Goal: Information Seeking & Learning: Learn about a topic

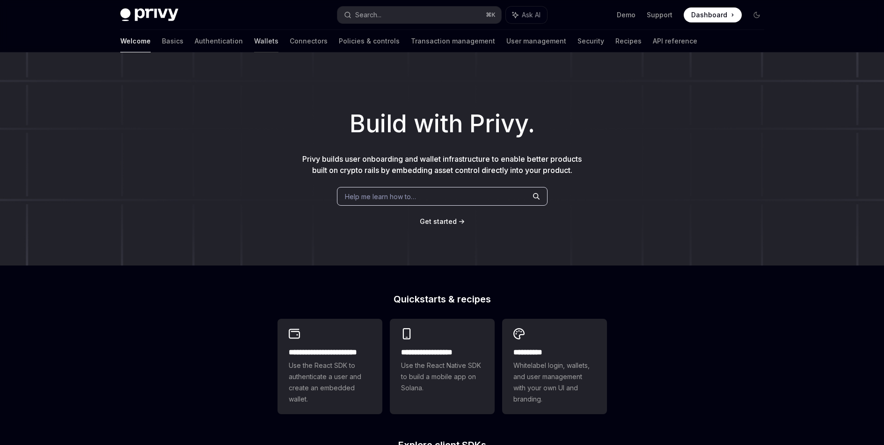
click at [254, 44] on link "Wallets" at bounding box center [266, 41] width 24 height 22
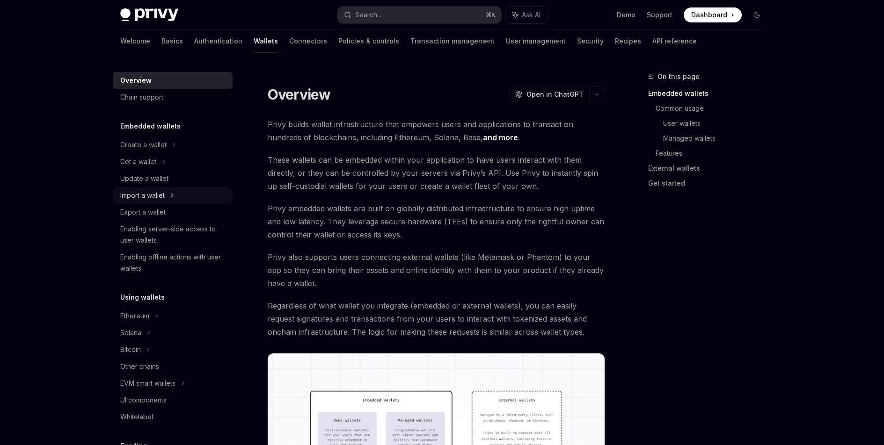
click at [178, 193] on div "Import a wallet" at bounding box center [173, 195] width 120 height 17
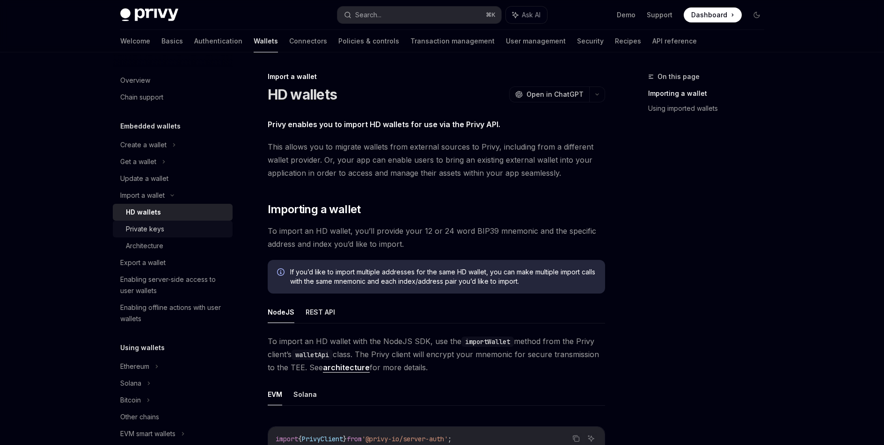
click at [159, 229] on div "Private keys" at bounding box center [145, 229] width 38 height 11
type textarea "*"
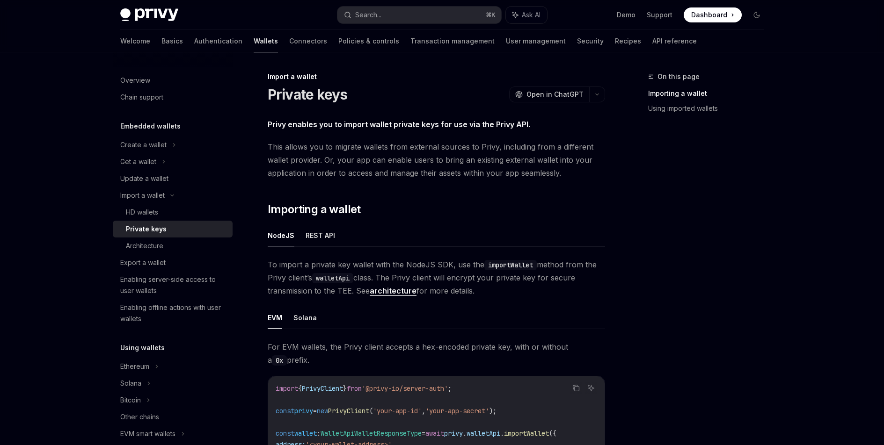
scroll to position [244, 0]
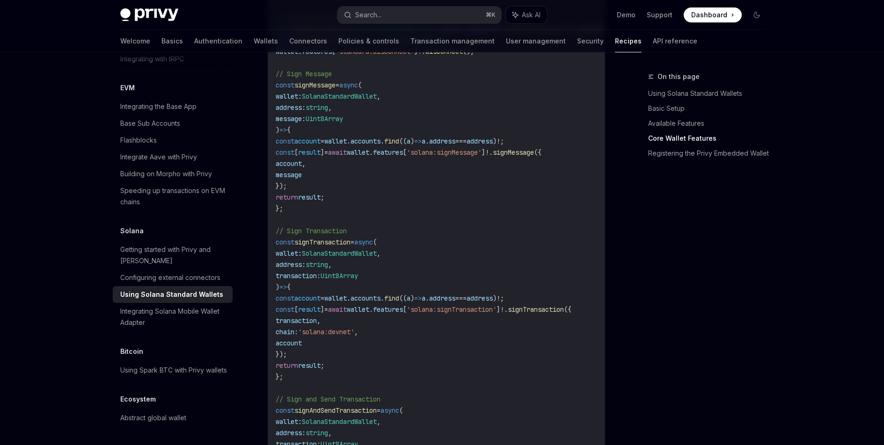
scroll to position [576, 0]
click at [204, 244] on div "Getting started with Privy and [PERSON_NAME]" at bounding box center [173, 255] width 107 height 22
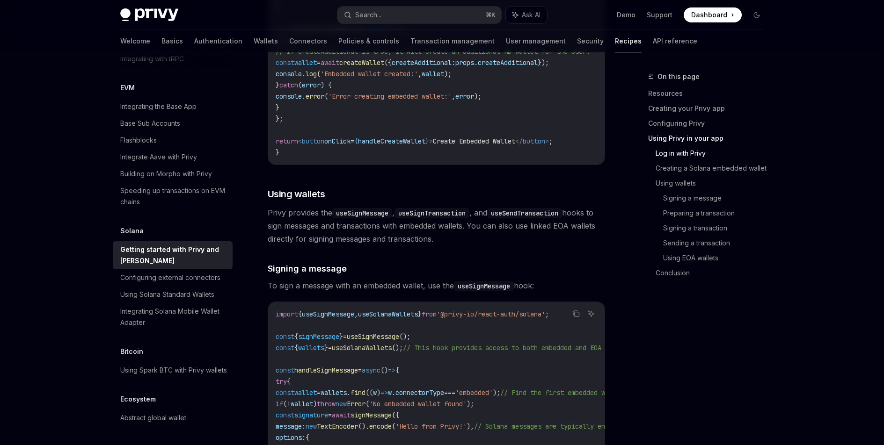
scroll to position [1458, 0]
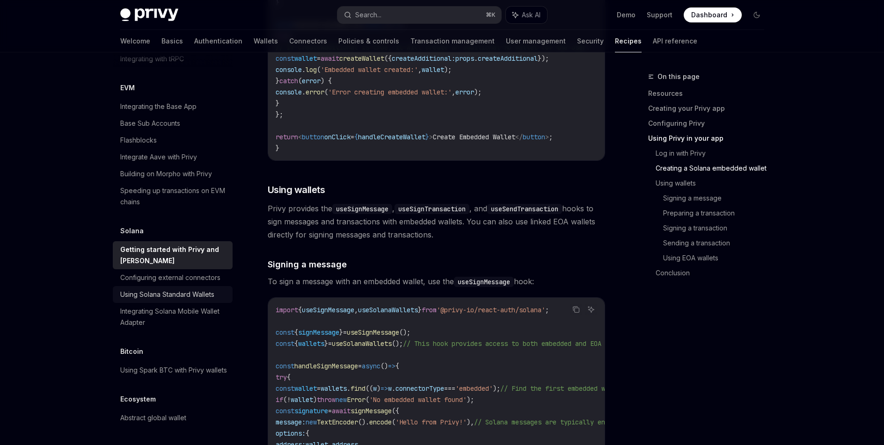
click at [216, 289] on link "Using Solana Standard Wallets" at bounding box center [173, 294] width 120 height 17
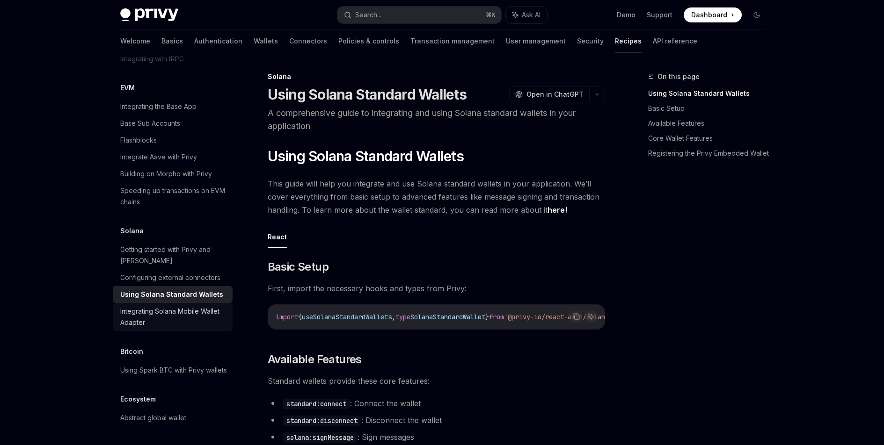
click at [210, 307] on div "Integrating Solana Mobile Wallet Adapter" at bounding box center [173, 317] width 107 height 22
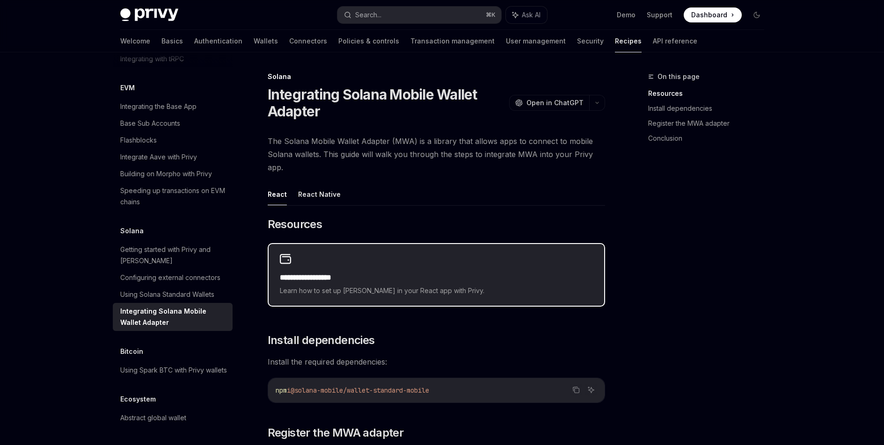
click at [354, 279] on h2 "**********" at bounding box center [436, 277] width 313 height 11
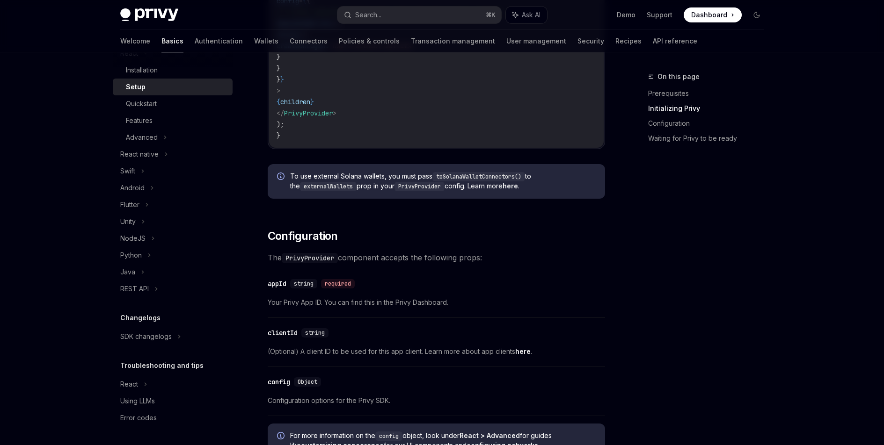
scroll to position [710, 0]
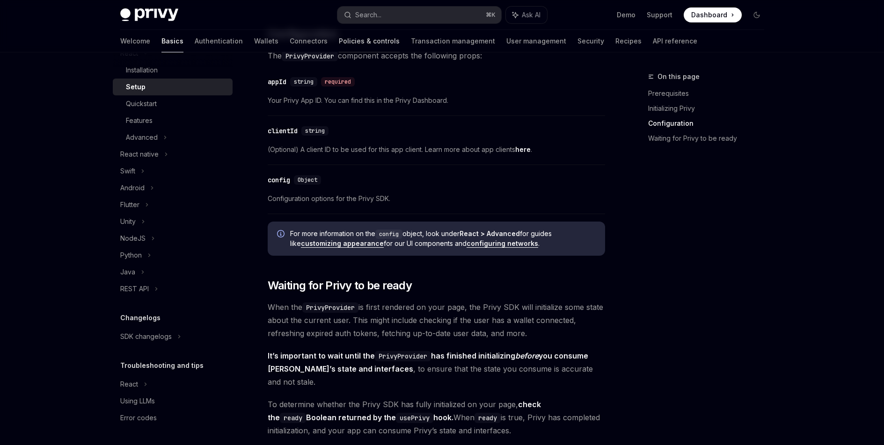
click at [339, 45] on link "Policies & controls" at bounding box center [369, 41] width 61 height 22
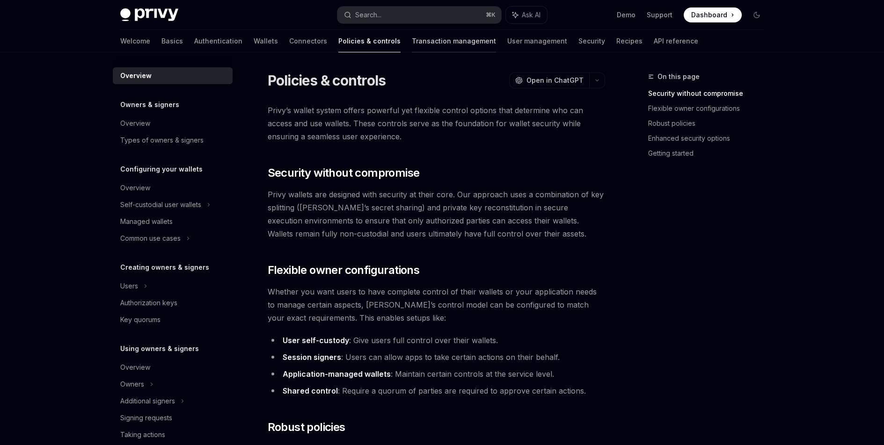
click at [412, 42] on link "Transaction management" at bounding box center [454, 41] width 84 height 22
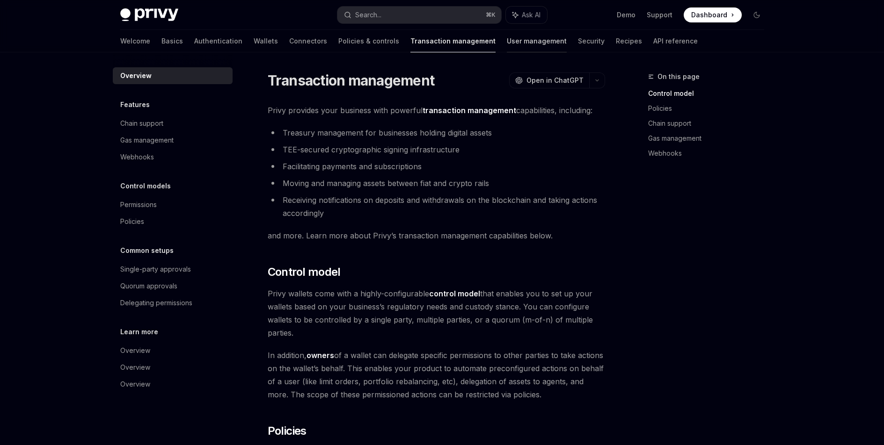
click at [507, 42] on link "User management" at bounding box center [537, 41] width 60 height 22
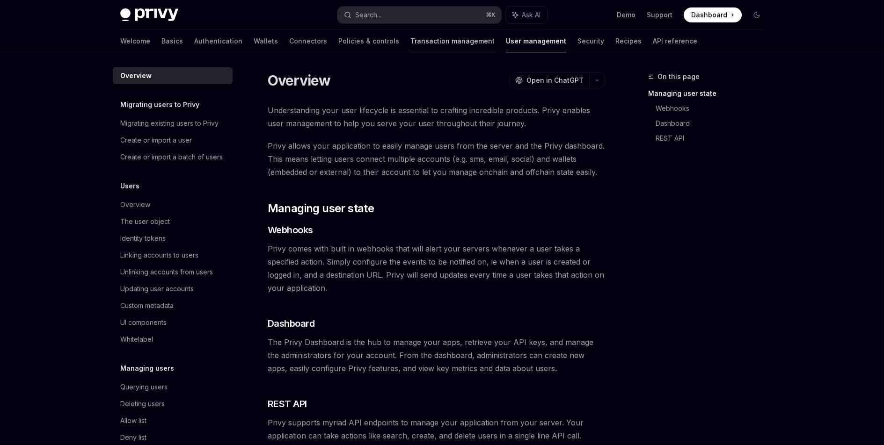
click at [431, 38] on link "Transaction management" at bounding box center [452, 41] width 84 height 22
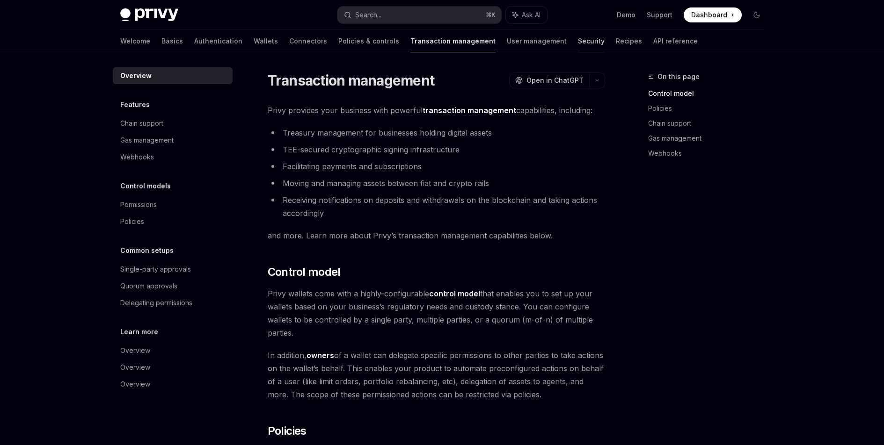
click at [578, 46] on link "Security" at bounding box center [591, 41] width 27 height 22
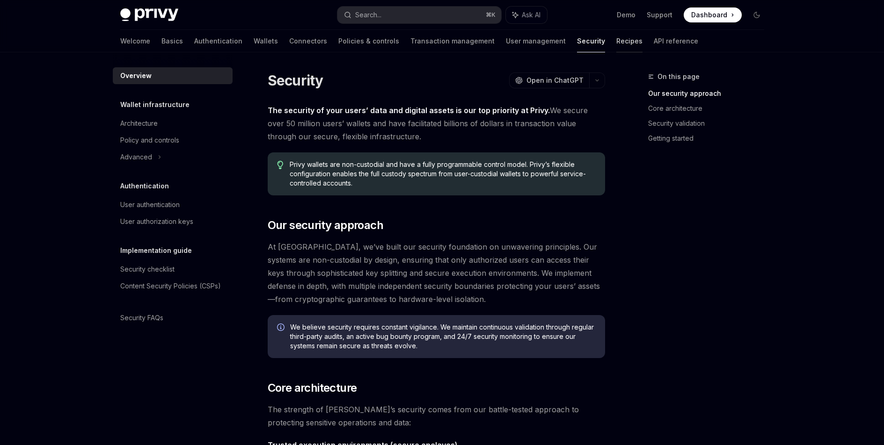
click at [616, 44] on link "Recipes" at bounding box center [629, 41] width 26 height 22
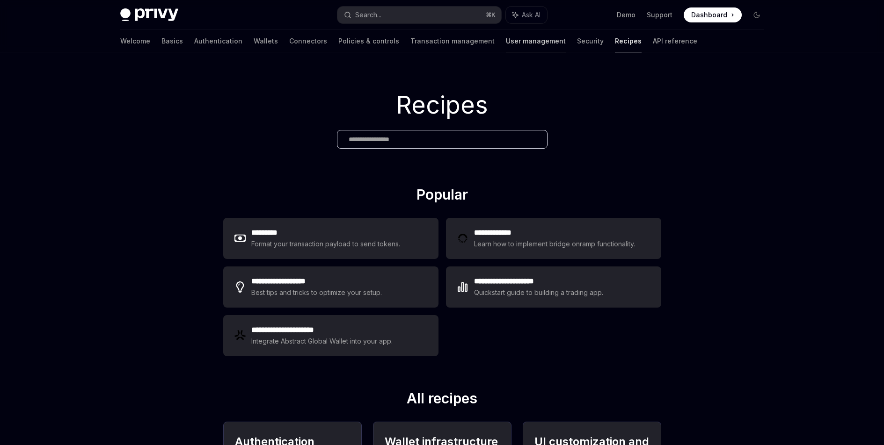
click at [506, 40] on link "User management" at bounding box center [536, 41] width 60 height 22
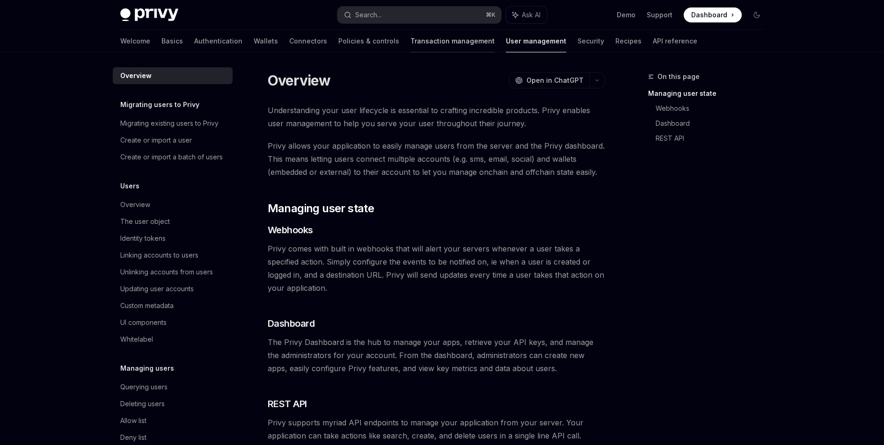
click at [410, 43] on link "Transaction management" at bounding box center [452, 41] width 84 height 22
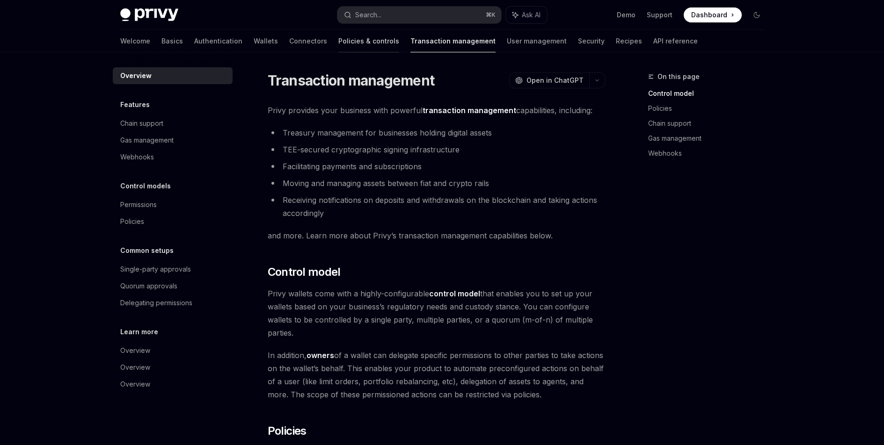
click at [338, 42] on link "Policies & controls" at bounding box center [368, 41] width 61 height 22
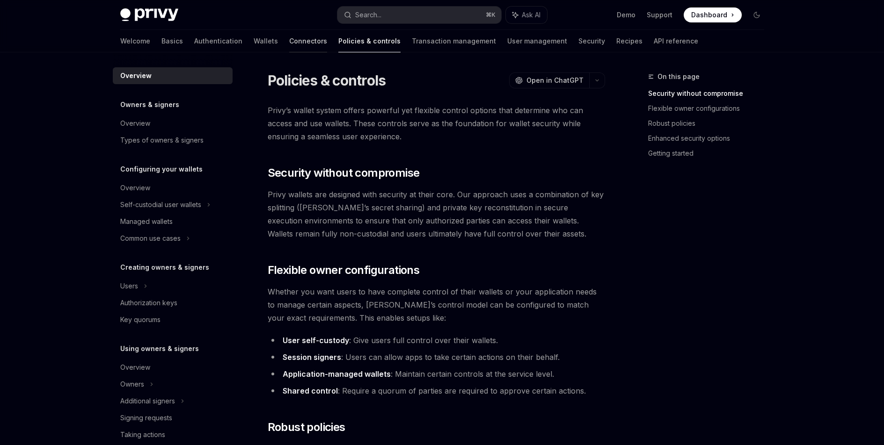
click at [289, 42] on link "Connectors" at bounding box center [308, 41] width 38 height 22
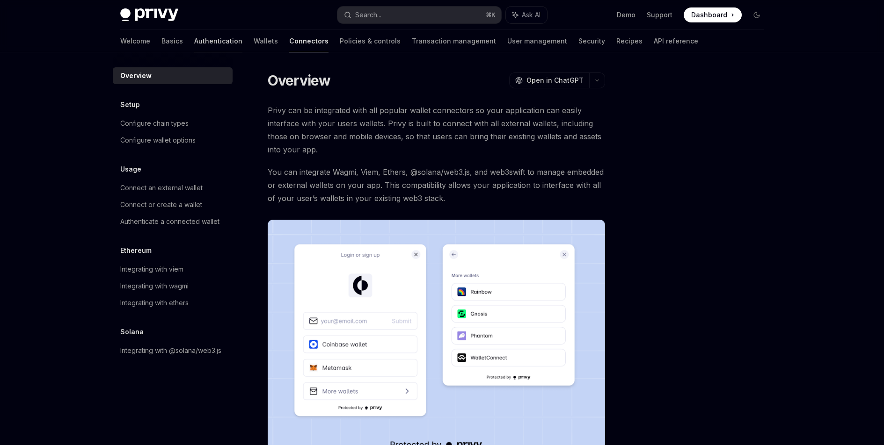
click at [194, 43] on link "Authentication" at bounding box center [218, 41] width 48 height 22
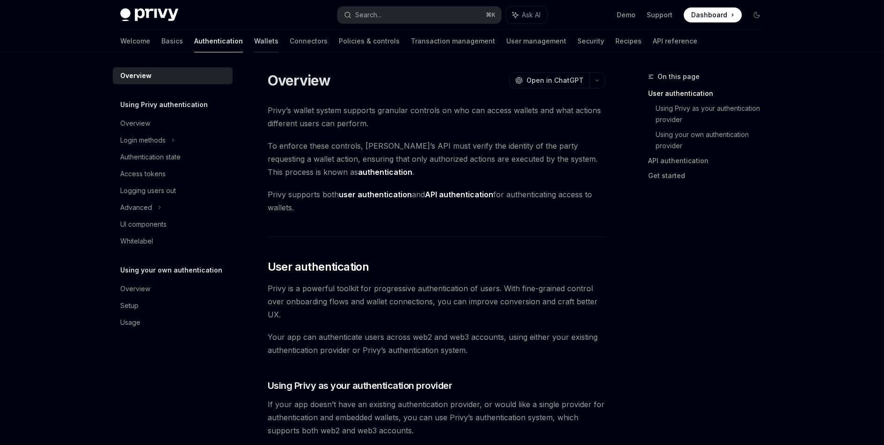
click at [254, 40] on link "Wallets" at bounding box center [266, 41] width 24 height 22
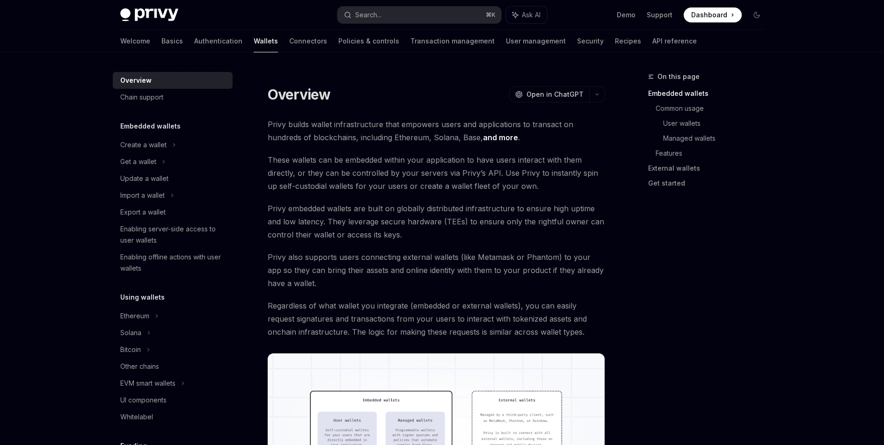
click at [194, 44] on link "Authentication" at bounding box center [218, 41] width 48 height 22
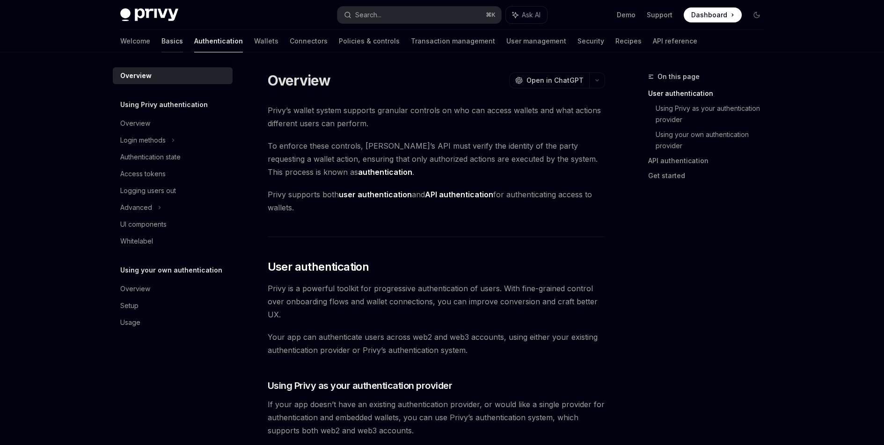
click at [161, 43] on link "Basics" at bounding box center [172, 41] width 22 height 22
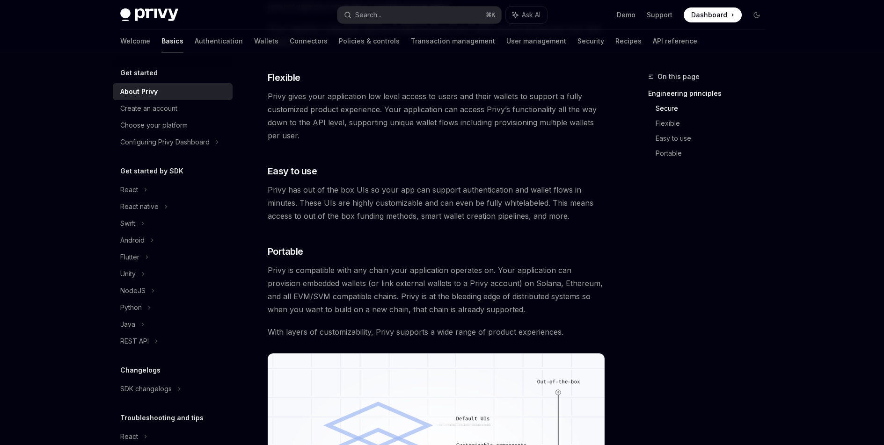
scroll to position [502, 0]
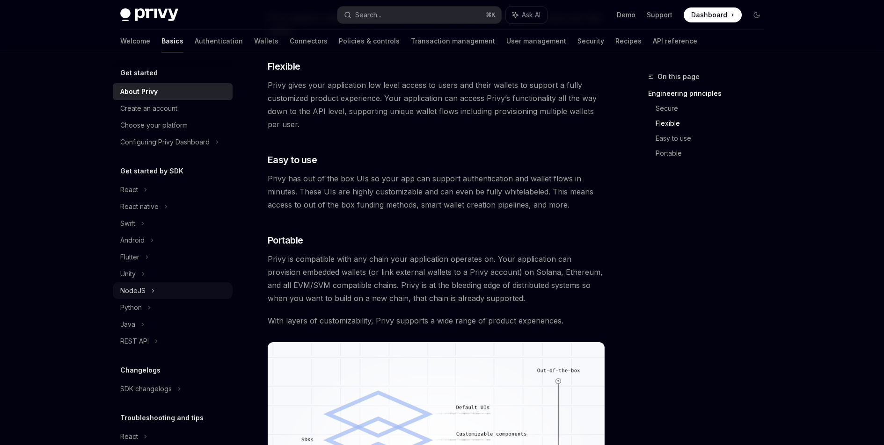
click at [163, 297] on div "NodeJS" at bounding box center [173, 291] width 120 height 17
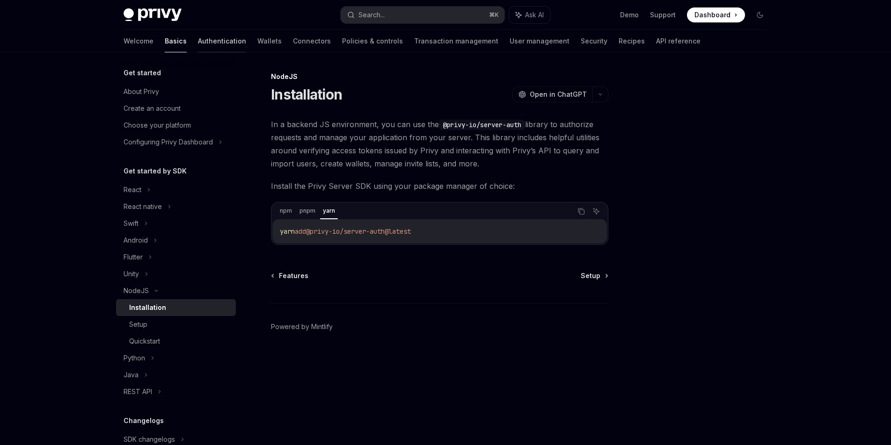
click at [198, 35] on link "Authentication" at bounding box center [222, 41] width 48 height 22
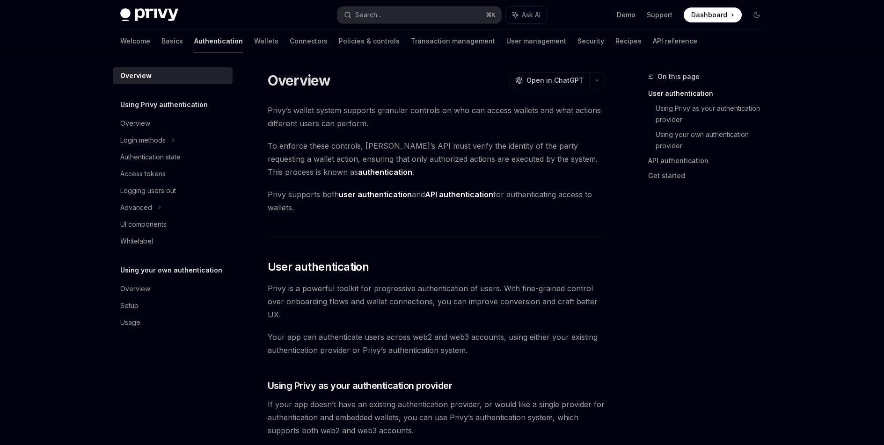
click at [206, 39] on div "Welcome Basics Authentication Wallets Connectors Policies & controls Transactio…" at bounding box center [408, 41] width 577 height 22
click at [208, 39] on div "Welcome Basics Authentication Wallets Connectors Policies & controls Transactio…" at bounding box center [408, 41] width 577 height 22
click at [254, 43] on link "Wallets" at bounding box center [266, 41] width 24 height 22
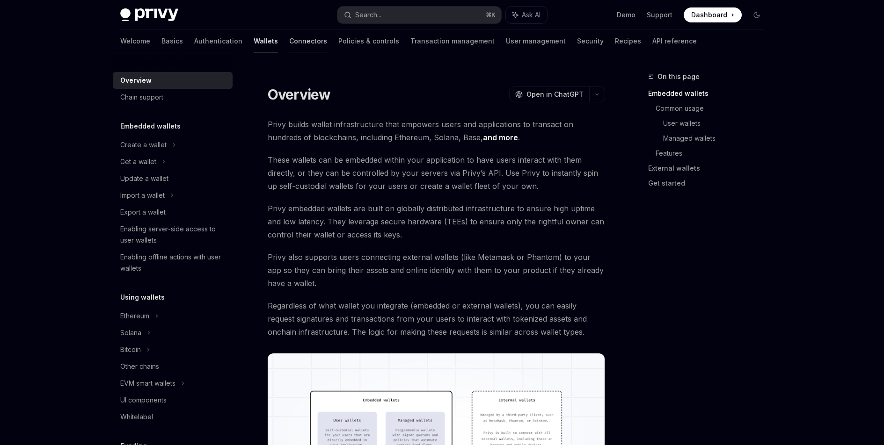
click at [289, 37] on link "Connectors" at bounding box center [308, 41] width 38 height 22
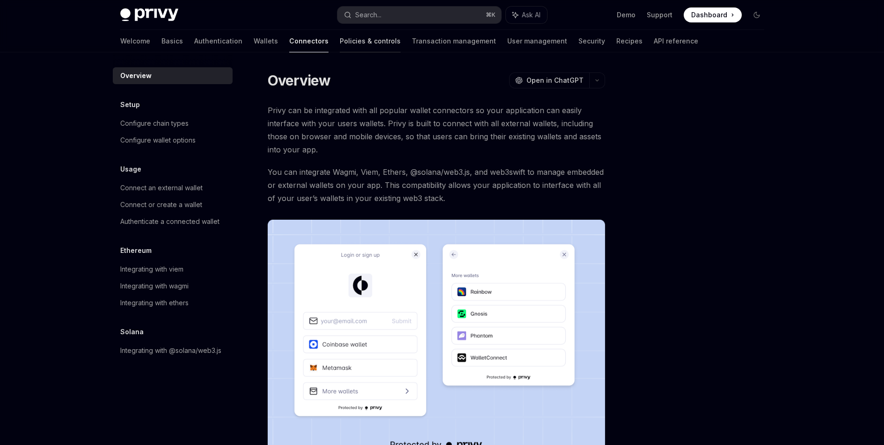
click at [340, 35] on link "Policies & controls" at bounding box center [370, 41] width 61 height 22
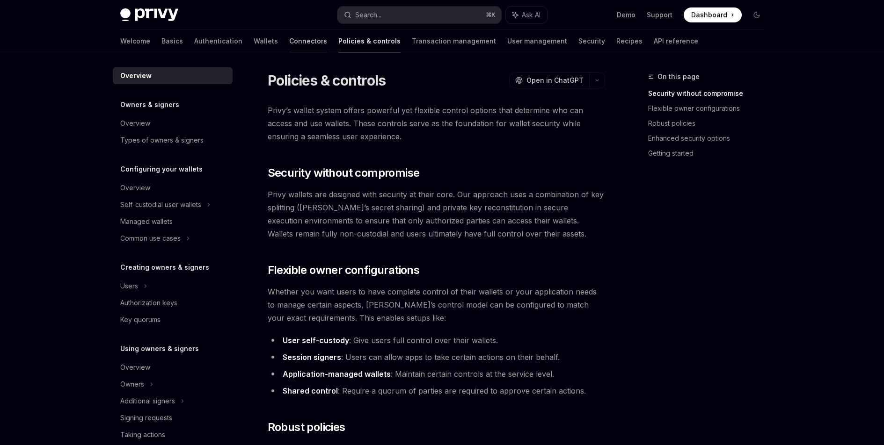
click at [289, 42] on link "Connectors" at bounding box center [308, 41] width 38 height 22
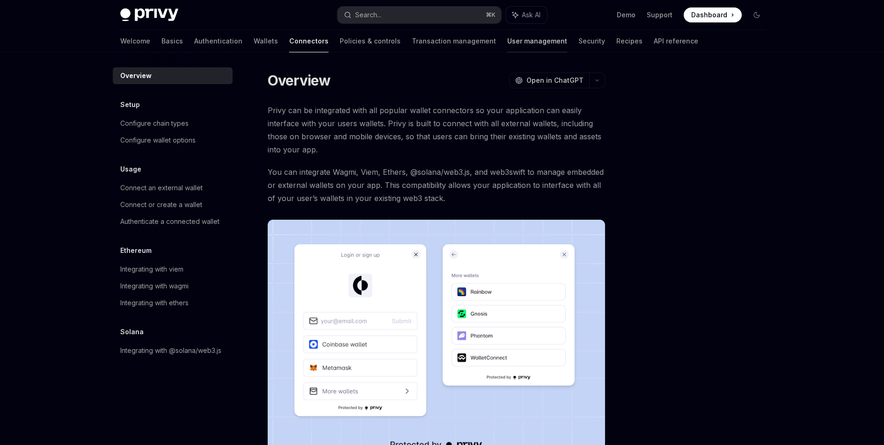
click at [507, 40] on link "User management" at bounding box center [537, 41] width 60 height 22
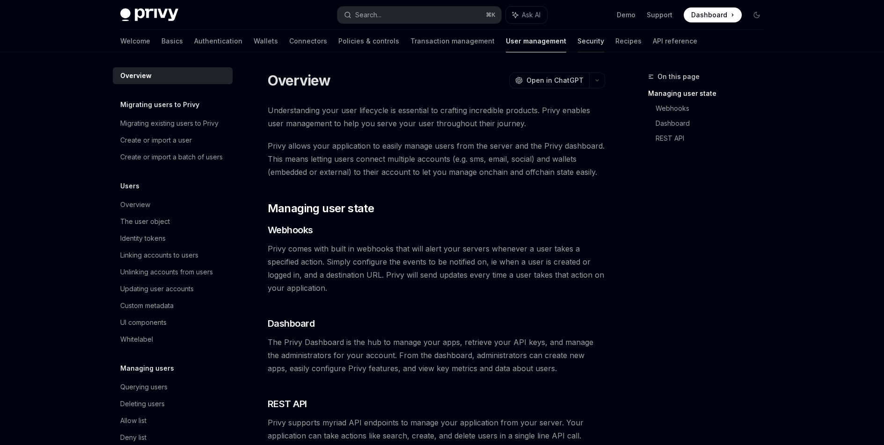
click at [577, 50] on link "Security" at bounding box center [590, 41] width 27 height 22
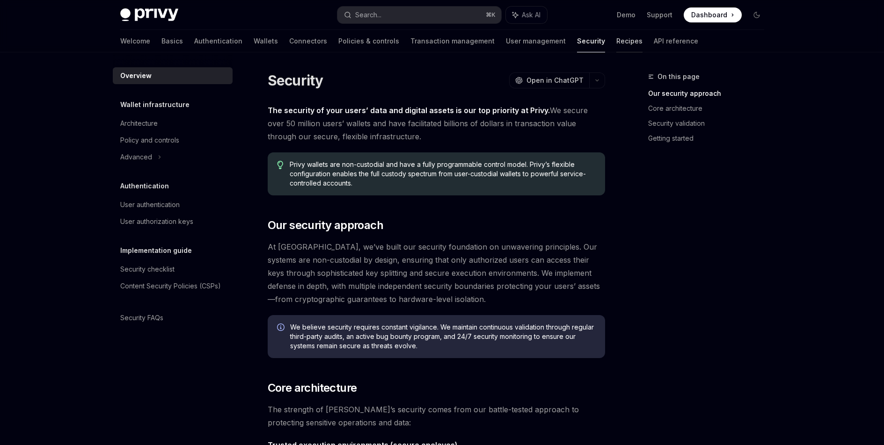
click at [616, 46] on link "Recipes" at bounding box center [629, 41] width 26 height 22
type textarea "*"
